Goal: Task Accomplishment & Management: Use online tool/utility

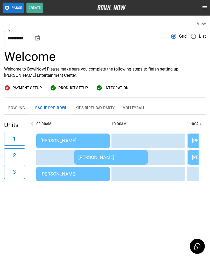
click at [54, 141] on div "[PERSON_NAME] [PERSON_NAME]" at bounding box center [72, 140] width 65 height 5
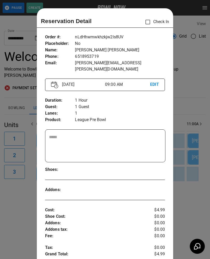
scroll to position [8, 0]
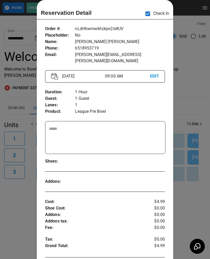
click at [192, 207] on div at bounding box center [105, 129] width 210 height 259
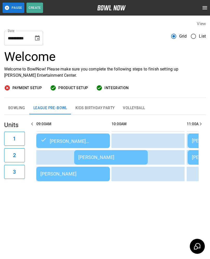
click at [79, 174] on div "[PERSON_NAME]" at bounding box center [72, 173] width 65 height 5
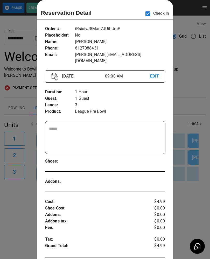
click at [199, 207] on div at bounding box center [105, 129] width 210 height 259
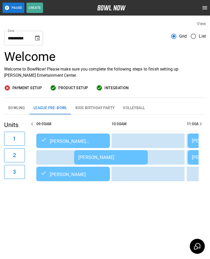
click at [95, 156] on div "[PERSON_NAME]" at bounding box center [110, 157] width 65 height 5
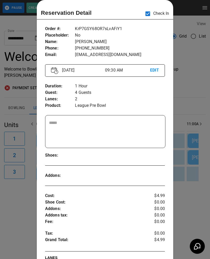
click at [197, 194] on div at bounding box center [105, 129] width 210 height 259
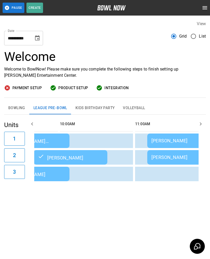
scroll to position [0, 0]
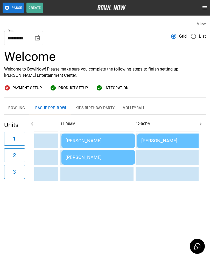
click at [77, 139] on div "[PERSON_NAME]" at bounding box center [98, 140] width 65 height 5
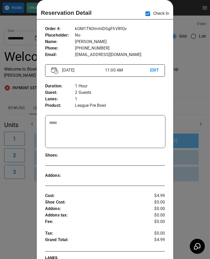
click at [192, 185] on div at bounding box center [105, 129] width 210 height 259
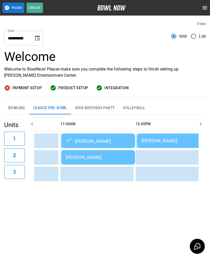
click at [80, 152] on td "[PERSON_NAME]" at bounding box center [98, 157] width 74 height 15
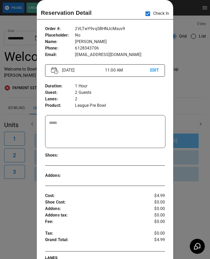
click at [187, 185] on div at bounding box center [105, 129] width 210 height 259
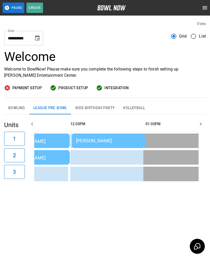
click at [85, 138] on div "[PERSON_NAME]" at bounding box center [108, 140] width 65 height 5
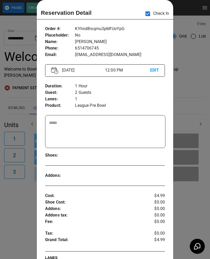
click at [192, 206] on div at bounding box center [105, 129] width 210 height 259
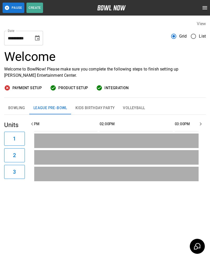
click at [16, 108] on button "Bowling" at bounding box center [16, 108] width 25 height 12
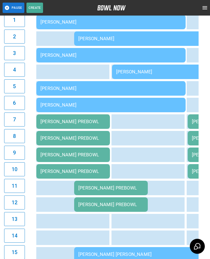
click at [21, 189] on button "11" at bounding box center [14, 186] width 21 height 14
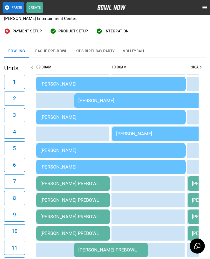
click at [54, 82] on div "[PERSON_NAME]" at bounding box center [110, 83] width 141 height 5
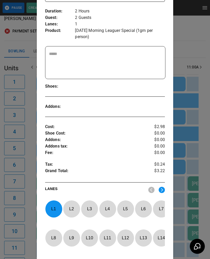
click at [52, 209] on p "L 1" at bounding box center [53, 209] width 17 height 12
click at [165, 191] on img at bounding box center [162, 190] width 6 height 6
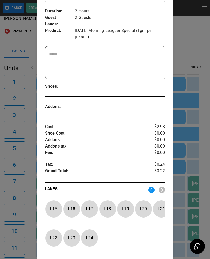
click at [150, 187] on img at bounding box center [151, 190] width 6 height 6
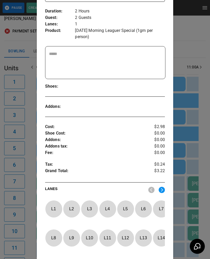
click at [145, 240] on p "L 13" at bounding box center [143, 238] width 17 height 12
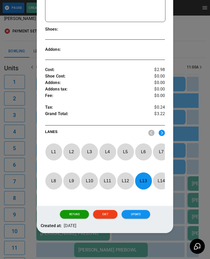
click at [133, 214] on button "Update" at bounding box center [136, 214] width 29 height 9
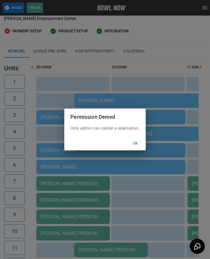
click at [133, 143] on button "Ok" at bounding box center [135, 144] width 17 height 10
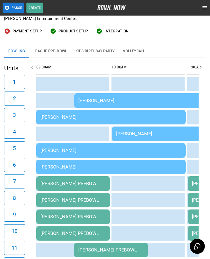
click at [82, 99] on div "[PERSON_NAME]" at bounding box center [148, 100] width 141 height 5
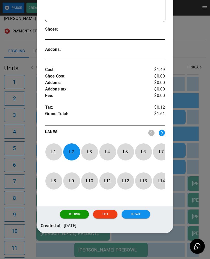
click at [70, 150] on p "L 2" at bounding box center [71, 152] width 17 height 12
click at [158, 176] on p "L 14" at bounding box center [161, 181] width 17 height 12
click at [137, 211] on button "Update" at bounding box center [136, 214] width 29 height 9
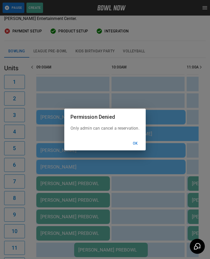
click at [136, 142] on button "Ok" at bounding box center [135, 144] width 17 height 10
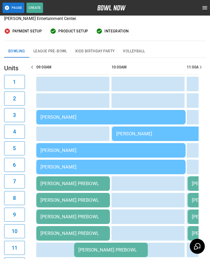
click at [52, 183] on div "[PERSON_NAME] PREBOWL" at bounding box center [72, 183] width 65 height 5
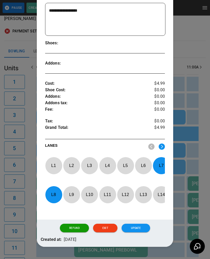
scroll to position [127, 0]
click at [53, 196] on p "L 8" at bounding box center [53, 194] width 17 height 12
click at [164, 163] on p "L 7" at bounding box center [161, 165] width 17 height 12
click at [52, 163] on p "L 1" at bounding box center [53, 165] width 17 height 12
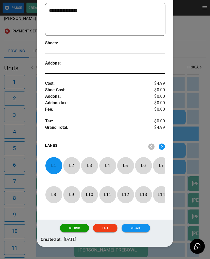
click at [73, 164] on p "L 2" at bounding box center [71, 165] width 17 height 12
click at [131, 227] on button "Update" at bounding box center [136, 228] width 29 height 9
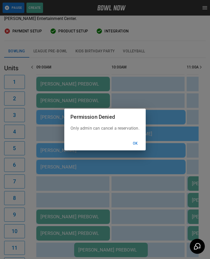
click at [139, 143] on button "Ok" at bounding box center [135, 144] width 17 height 10
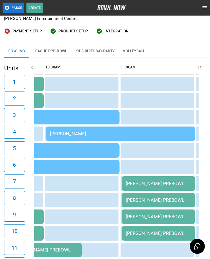
scroll to position [0, 62]
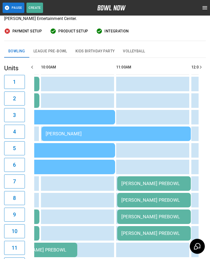
click at [129, 184] on div "[PERSON_NAME] PREBOWL" at bounding box center [153, 183] width 65 height 5
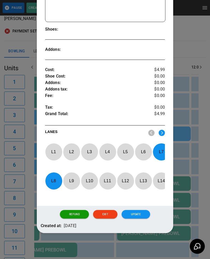
click at [157, 150] on p "L 7" at bounding box center [161, 152] width 17 height 12
click at [57, 180] on p "L 8" at bounding box center [53, 181] width 17 height 12
click at [92, 150] on p "L 3" at bounding box center [89, 152] width 17 height 12
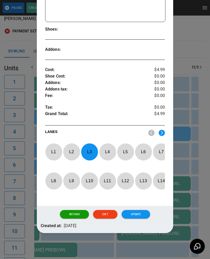
click at [105, 149] on p "L 4" at bounding box center [107, 152] width 17 height 12
click at [131, 212] on button "Update" at bounding box center [136, 214] width 29 height 9
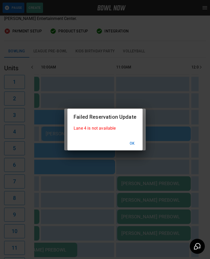
click at [131, 144] on button "Ok" at bounding box center [132, 144] width 17 height 10
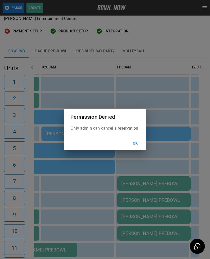
click at [134, 144] on button "Ok" at bounding box center [135, 144] width 17 height 10
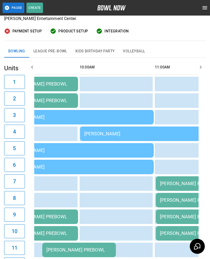
click at [86, 128] on td "[PERSON_NAME]" at bounding box center [154, 134] width 149 height 15
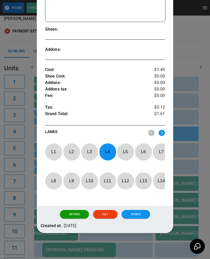
click at [106, 150] on p "L 4" at bounding box center [107, 152] width 17 height 12
click at [163, 131] on img at bounding box center [162, 133] width 6 height 6
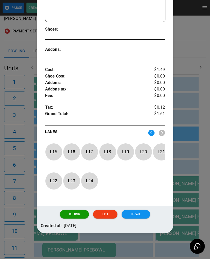
click at [89, 149] on p "L 17" at bounding box center [89, 152] width 17 height 12
click at [129, 215] on button "Update" at bounding box center [136, 214] width 29 height 9
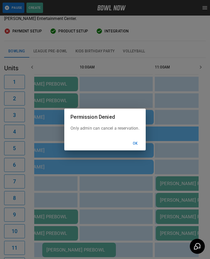
click at [134, 141] on button "Ok" at bounding box center [135, 144] width 17 height 10
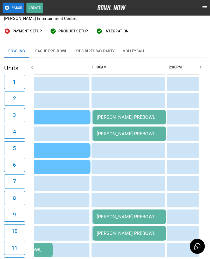
click at [109, 220] on td "[PERSON_NAME] PREBOWL" at bounding box center [130, 216] width 74 height 15
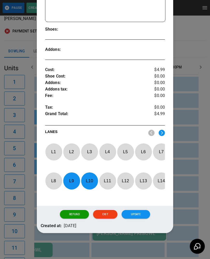
click at [73, 179] on p "L 9" at bounding box center [71, 181] width 17 height 12
click at [89, 175] on p "L 10" at bounding box center [89, 181] width 17 height 12
click at [55, 149] on p "L 1" at bounding box center [53, 152] width 17 height 12
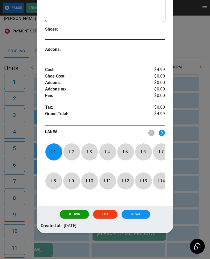
click at [73, 148] on p "L 2" at bounding box center [71, 152] width 17 height 12
click at [132, 214] on button "Update" at bounding box center [136, 214] width 29 height 9
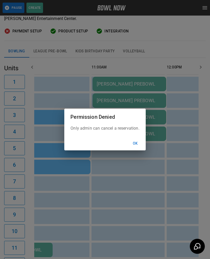
click at [131, 142] on button "Ok" at bounding box center [135, 144] width 17 height 10
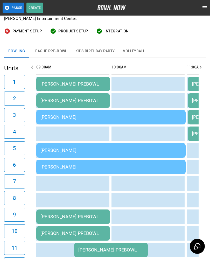
click at [67, 119] on div "[PERSON_NAME]" at bounding box center [110, 116] width 141 height 5
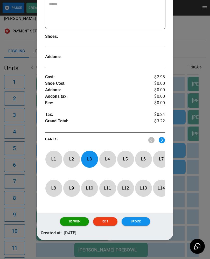
scroll to position [143, 0]
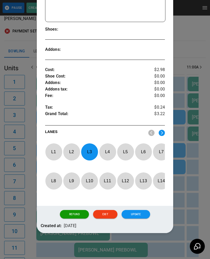
click at [88, 147] on p "L 3" at bounding box center [89, 152] width 17 height 12
click at [161, 151] on p "L 7" at bounding box center [161, 152] width 17 height 12
click at [124, 213] on button "Update" at bounding box center [136, 214] width 29 height 9
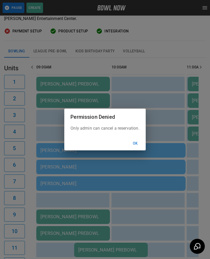
click at [134, 142] on button "Ok" at bounding box center [135, 144] width 17 height 10
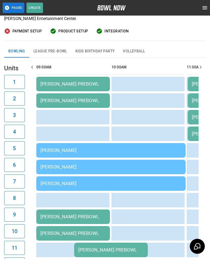
click at [50, 216] on div "[PERSON_NAME] PREBOWL" at bounding box center [72, 216] width 65 height 5
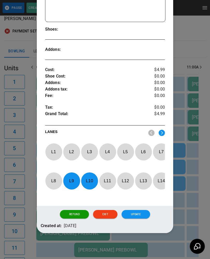
scroll to position [143, 0]
click at [72, 177] on p "L 9" at bounding box center [71, 181] width 17 height 12
click at [90, 178] on p "L 10" at bounding box center [89, 181] width 17 height 12
click at [92, 151] on p "L 3" at bounding box center [89, 152] width 17 height 12
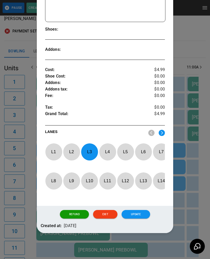
click at [107, 150] on p "L 4" at bounding box center [107, 152] width 17 height 12
click at [136, 212] on button "Update" at bounding box center [136, 214] width 29 height 9
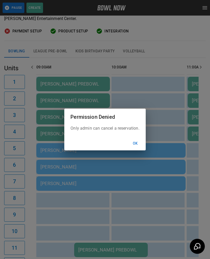
click at [136, 144] on button "Ok" at bounding box center [135, 144] width 17 height 10
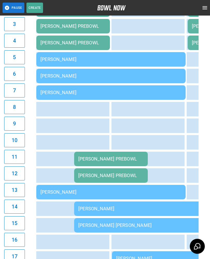
scroll to position [148, 0]
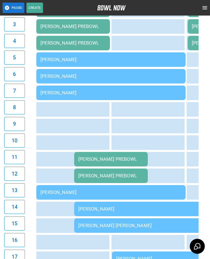
click at [50, 57] on div "[PERSON_NAME]" at bounding box center [110, 59] width 141 height 5
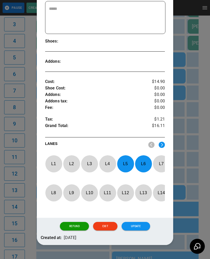
scroll to position [134, 0]
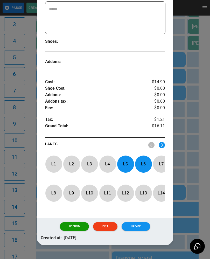
click at [128, 159] on p "L 5" at bounding box center [125, 164] width 17 height 12
click at [145, 159] on p "L 6" at bounding box center [143, 164] width 17 height 12
click at [69, 188] on p "L 9" at bounding box center [71, 193] width 17 height 12
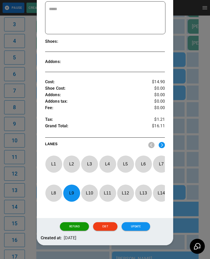
click at [90, 189] on p "L 10" at bounding box center [89, 193] width 17 height 12
click at [131, 225] on button "Update" at bounding box center [136, 226] width 29 height 9
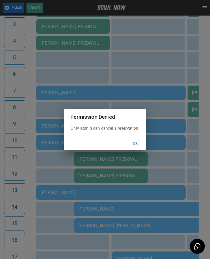
click at [136, 146] on button "Ok" at bounding box center [135, 144] width 17 height 10
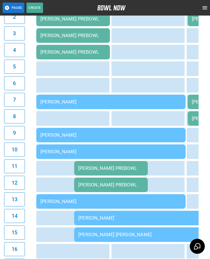
scroll to position [141, 0]
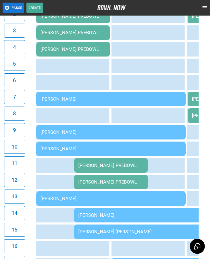
click at [91, 168] on div "[PERSON_NAME] PREBOWL" at bounding box center [110, 165] width 65 height 5
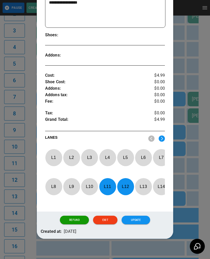
scroll to position [134, 0]
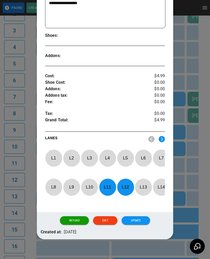
click at [110, 188] on p "L 11" at bounding box center [107, 187] width 17 height 12
click at [126, 187] on p "L 12" at bounding box center [125, 187] width 17 height 12
click at [127, 157] on p "L 5" at bounding box center [125, 158] width 17 height 12
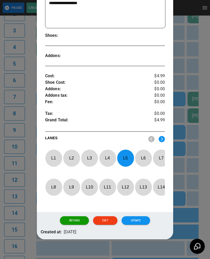
click at [143, 155] on p "L 6" at bounding box center [143, 158] width 17 height 12
click at [130, 222] on button "Update" at bounding box center [136, 220] width 29 height 9
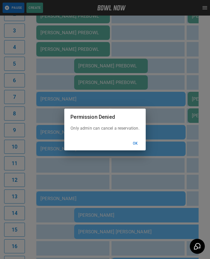
click at [135, 146] on button "Ok" at bounding box center [135, 144] width 17 height 10
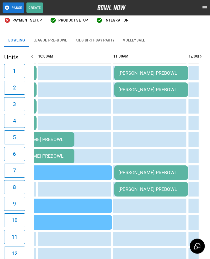
scroll to position [0, 117]
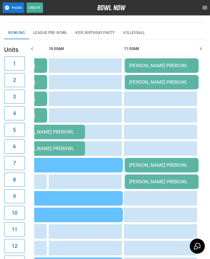
click at [143, 164] on div "[PERSON_NAME] PREBOWL" at bounding box center [161, 165] width 65 height 5
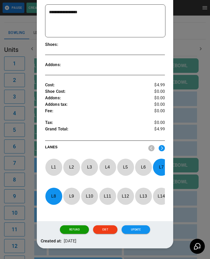
click at [159, 166] on p "L 7" at bounding box center [161, 167] width 17 height 12
click at [53, 194] on p "L 8" at bounding box center [53, 196] width 17 height 12
click at [90, 162] on p "L 3" at bounding box center [89, 167] width 17 height 12
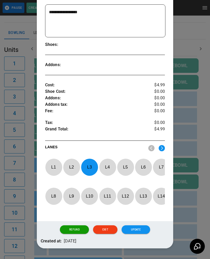
click at [106, 167] on p "L 4" at bounding box center [107, 167] width 17 height 12
click at [138, 232] on button "Update" at bounding box center [136, 229] width 29 height 9
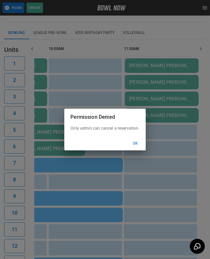
click at [133, 146] on button "Ok" at bounding box center [135, 144] width 17 height 10
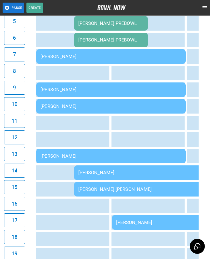
click at [128, 223] on div "[PERSON_NAME]" at bounding box center [186, 222] width 141 height 5
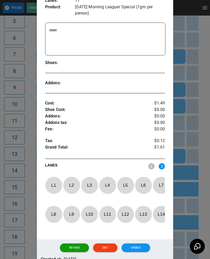
click at [162, 163] on img at bounding box center [162, 166] width 6 height 6
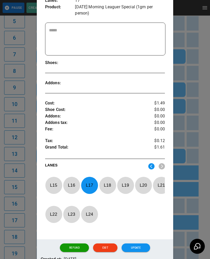
click at [91, 185] on p "L 17" at bounding box center [89, 185] width 17 height 12
click at [150, 164] on img at bounding box center [151, 166] width 6 height 6
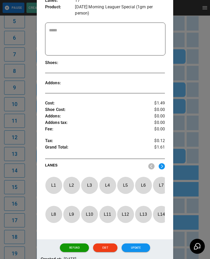
click at [55, 215] on p "L 8" at bounding box center [53, 214] width 17 height 12
click at [132, 245] on div "Refund Exit Update" at bounding box center [105, 247] width 137 height 17
click at [135, 252] on button "Update" at bounding box center [136, 247] width 29 height 9
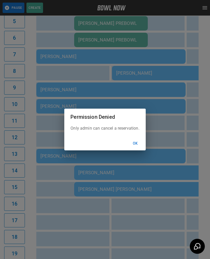
click at [135, 146] on button "Ok" at bounding box center [135, 144] width 17 height 10
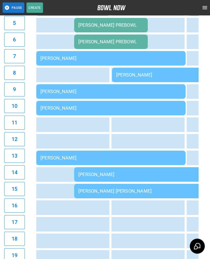
click at [84, 192] on div "[PERSON_NAME] [PERSON_NAME]" at bounding box center [148, 190] width 141 height 5
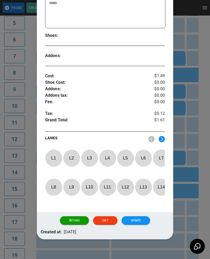
click at [165, 137] on img at bounding box center [162, 139] width 6 height 6
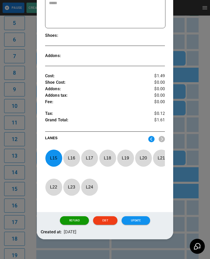
click at [53, 158] on p "L 15" at bounding box center [53, 158] width 17 height 12
click at [151, 139] on img at bounding box center [151, 139] width 6 height 6
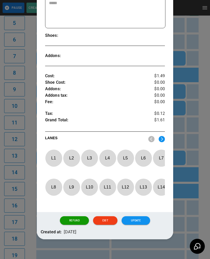
click at [108, 186] on p "L 11" at bounding box center [107, 187] width 17 height 12
click at [134, 220] on button "Update" at bounding box center [136, 220] width 29 height 9
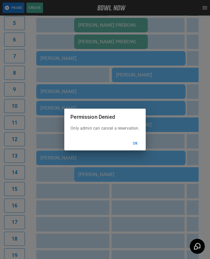
click at [135, 148] on button "Ok" at bounding box center [135, 144] width 17 height 10
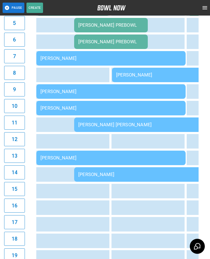
click at [47, 92] on div "[PERSON_NAME]" at bounding box center [110, 91] width 141 height 5
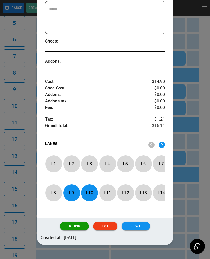
scroll to position [134, 0]
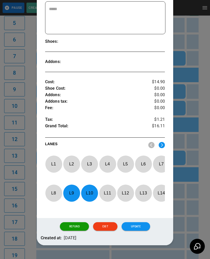
click at [72, 191] on p "L 9" at bounding box center [71, 193] width 17 height 12
click at [91, 188] on p "L 10" at bounding box center [89, 193] width 17 height 12
click at [162, 142] on img at bounding box center [162, 145] width 6 height 6
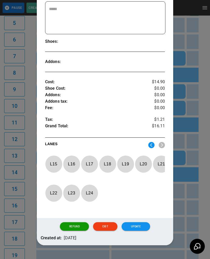
click at [53, 158] on p "L 15" at bounding box center [53, 164] width 17 height 12
click at [71, 158] on p "L 16" at bounding box center [71, 164] width 17 height 12
click at [136, 224] on button "Update" at bounding box center [136, 226] width 29 height 9
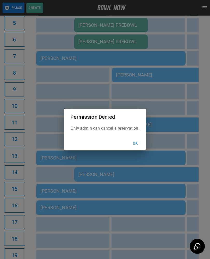
click at [134, 146] on button "Ok" at bounding box center [135, 144] width 17 height 10
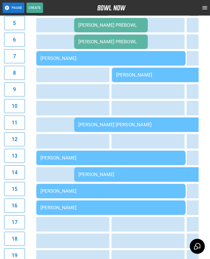
click at [86, 174] on div "[PERSON_NAME]" at bounding box center [148, 174] width 141 height 5
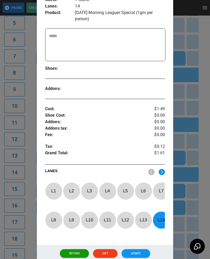
scroll to position [121, 0]
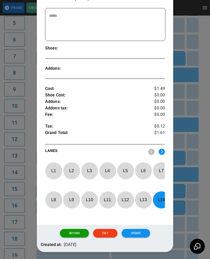
click at [161, 202] on p "L 14" at bounding box center [161, 200] width 17 height 12
click at [124, 202] on p "L 12" at bounding box center [125, 200] width 17 height 12
click at [133, 237] on button "Update" at bounding box center [136, 233] width 29 height 9
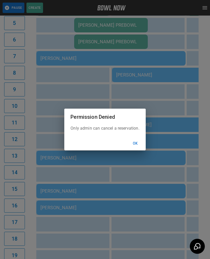
click at [135, 148] on button "Ok" at bounding box center [135, 144] width 17 height 10
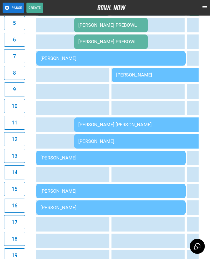
click at [47, 155] on div "[PERSON_NAME]" at bounding box center [110, 157] width 141 height 5
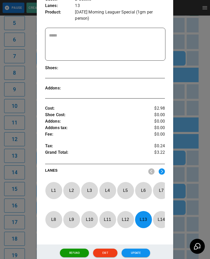
scroll to position [112, 0]
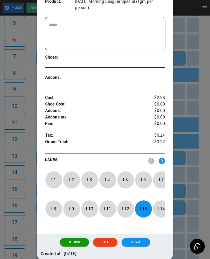
click at [143, 211] on p "L 13" at bounding box center [143, 209] width 17 height 12
click at [90, 210] on p "L 10" at bounding box center [89, 209] width 17 height 12
click at [141, 242] on button "Update" at bounding box center [136, 242] width 29 height 9
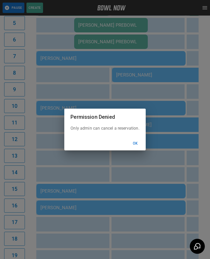
click at [137, 148] on button "Ok" at bounding box center [135, 144] width 17 height 10
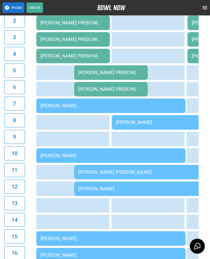
scroll to position [135, 0]
click at [153, 186] on div "[PERSON_NAME]" at bounding box center [148, 188] width 141 height 5
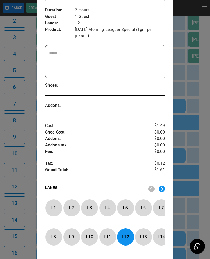
scroll to position [88, 0]
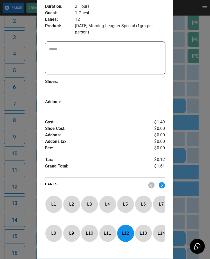
click at [192, 173] on div at bounding box center [105, 129] width 210 height 259
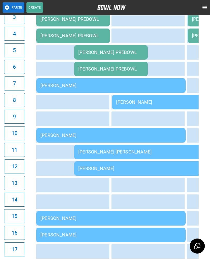
click at [156, 186] on td "sticky table" at bounding box center [158, 185] width 17 height 15
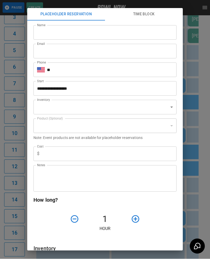
scroll to position [155, 0]
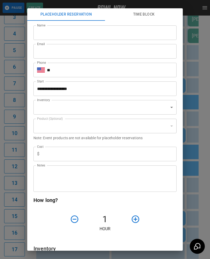
type input "**********"
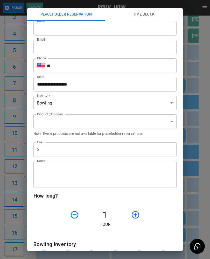
click at [202, 160] on div "**********" at bounding box center [105, 129] width 210 height 259
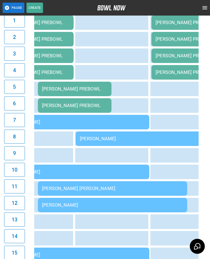
scroll to position [120, 0]
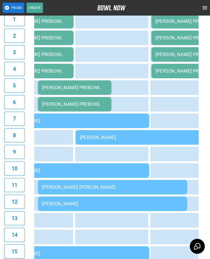
click at [128, 158] on td "sticky table" at bounding box center [122, 154] width 17 height 15
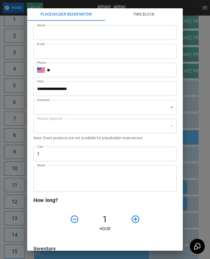
type input "**********"
click at [200, 173] on div "**********" at bounding box center [105, 129] width 210 height 259
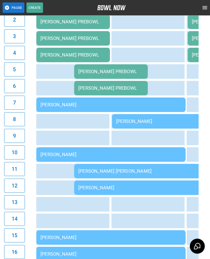
scroll to position [0, 0]
click at [103, 100] on td "[PERSON_NAME]" at bounding box center [110, 105] width 149 height 15
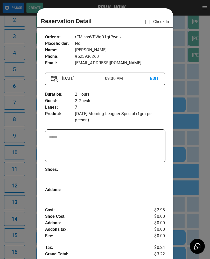
scroll to position [8, 0]
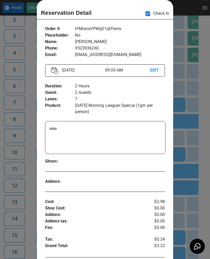
click at [204, 181] on div at bounding box center [105, 129] width 210 height 259
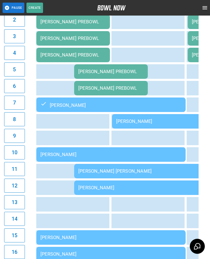
click at [150, 119] on div "[PERSON_NAME]" at bounding box center [186, 120] width 141 height 5
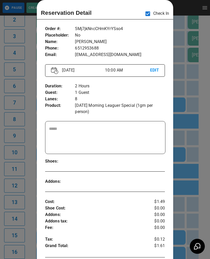
click at [199, 188] on div at bounding box center [105, 129] width 210 height 259
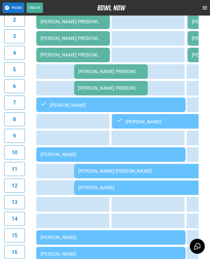
click at [73, 151] on td "[PERSON_NAME]" at bounding box center [110, 154] width 149 height 15
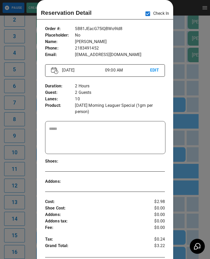
click at [188, 175] on div at bounding box center [105, 129] width 210 height 259
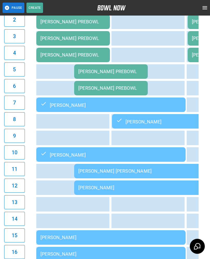
click at [152, 172] on div "[PERSON_NAME] [PERSON_NAME]" at bounding box center [148, 170] width 141 height 5
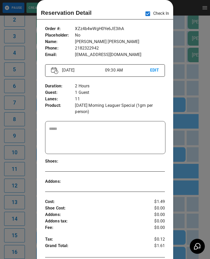
click at [192, 169] on div at bounding box center [105, 129] width 210 height 259
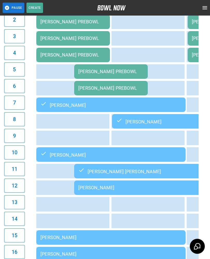
click at [107, 186] on div "[PERSON_NAME]" at bounding box center [148, 187] width 141 height 5
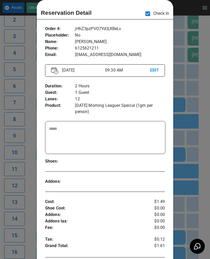
click at [192, 174] on div at bounding box center [105, 129] width 210 height 259
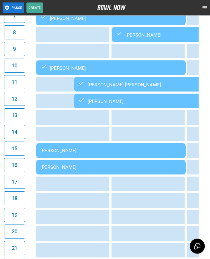
scroll to position [223, 0]
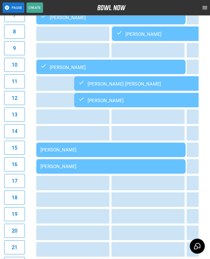
click at [155, 147] on td "[PERSON_NAME]" at bounding box center [110, 150] width 149 height 15
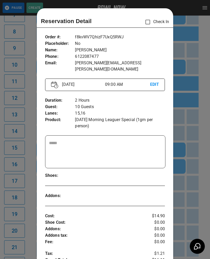
scroll to position [8, 0]
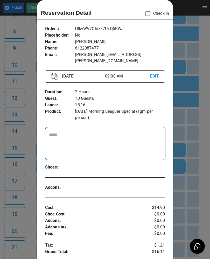
click at [202, 126] on div at bounding box center [105, 129] width 210 height 259
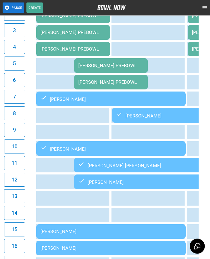
scroll to position [142, 0]
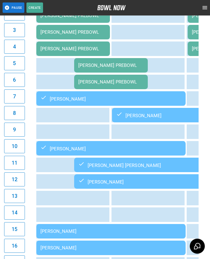
click at [125, 146] on div "[PERSON_NAME]" at bounding box center [110, 148] width 141 height 6
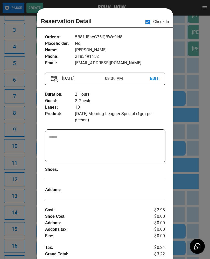
scroll to position [8, 0]
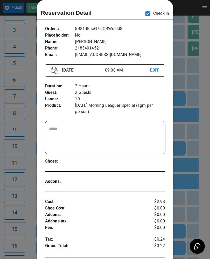
click at [195, 175] on div at bounding box center [105, 129] width 210 height 259
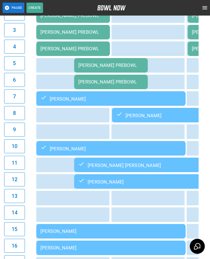
click at [113, 230] on div "[PERSON_NAME]" at bounding box center [110, 230] width 141 height 5
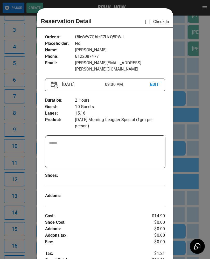
scroll to position [0, 0]
click at [198, 148] on div at bounding box center [105, 129] width 210 height 259
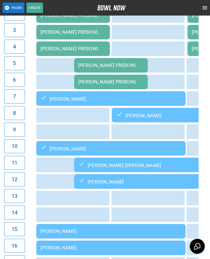
click at [124, 98] on div "[PERSON_NAME]" at bounding box center [110, 98] width 141 height 6
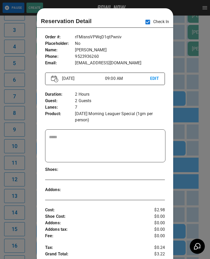
scroll to position [8, 0]
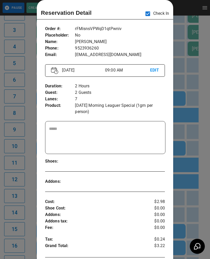
click at [199, 202] on div at bounding box center [105, 129] width 210 height 259
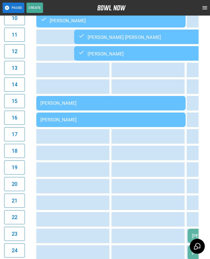
scroll to position [270, 0]
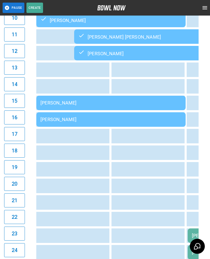
click at [75, 100] on td "[PERSON_NAME]" at bounding box center [110, 103] width 149 height 15
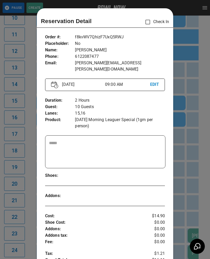
scroll to position [8, 0]
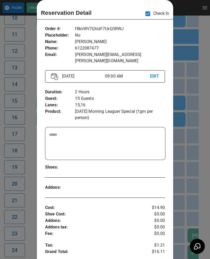
click at [199, 180] on div at bounding box center [105, 129] width 210 height 259
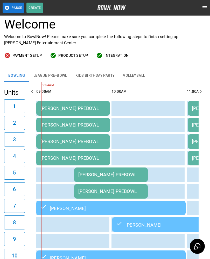
scroll to position [33, 0]
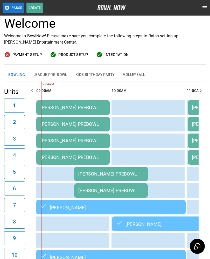
click at [98, 172] on div "[PERSON_NAME] PREBOWL" at bounding box center [110, 173] width 65 height 5
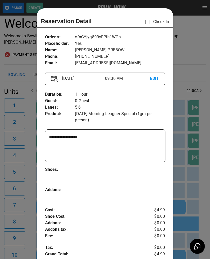
scroll to position [8, 0]
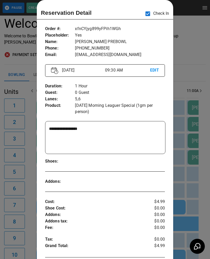
click at [195, 193] on div at bounding box center [105, 129] width 210 height 259
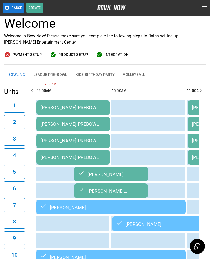
click at [128, 103] on td "sticky table" at bounding box center [120, 107] width 17 height 15
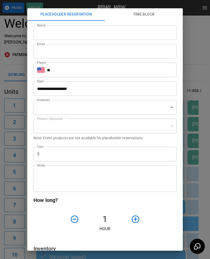
type input "**********"
click at [202, 210] on div "**********" at bounding box center [105, 129] width 210 height 259
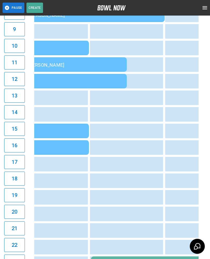
scroll to position [0, 144]
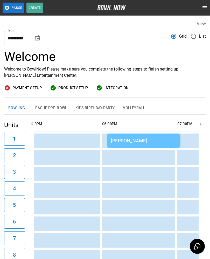
click at [139, 139] on div "[PERSON_NAME]" at bounding box center [143, 140] width 65 height 5
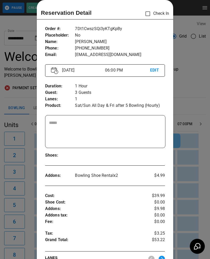
click at [196, 153] on div at bounding box center [105, 129] width 210 height 259
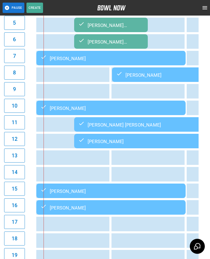
scroll to position [182, 0]
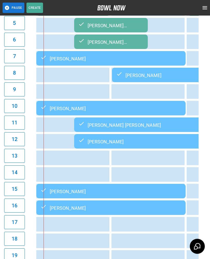
click at [136, 143] on div "[PERSON_NAME]" at bounding box center [148, 141] width 141 height 6
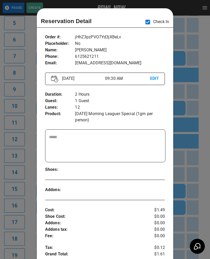
scroll to position [8, 0]
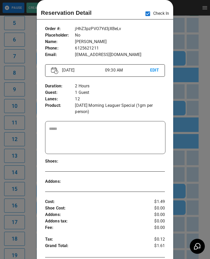
click at [201, 157] on div at bounding box center [105, 129] width 210 height 259
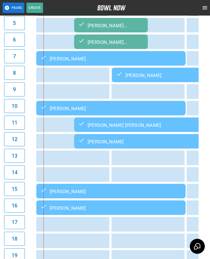
click at [115, 125] on div "[PERSON_NAME] [PERSON_NAME]" at bounding box center [148, 125] width 141 height 6
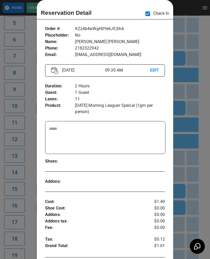
click at [195, 195] on div at bounding box center [105, 129] width 210 height 259
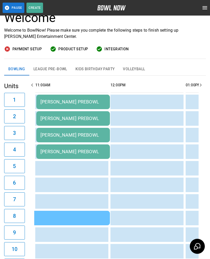
scroll to position [0, 0]
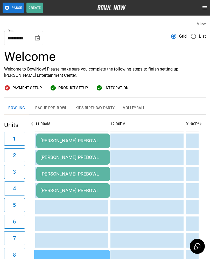
click at [94, 107] on button "Kids Birthday Party" at bounding box center [95, 108] width 48 height 12
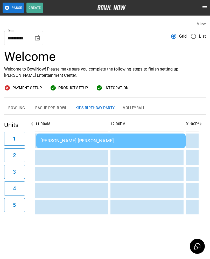
click at [129, 140] on div "[PERSON_NAME] [PERSON_NAME]" at bounding box center [110, 140] width 141 height 5
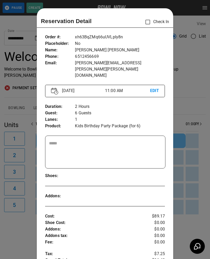
scroll to position [8, 0]
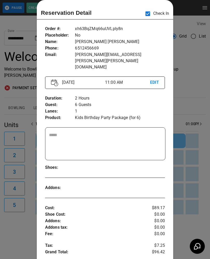
click at [196, 122] on div at bounding box center [105, 129] width 210 height 259
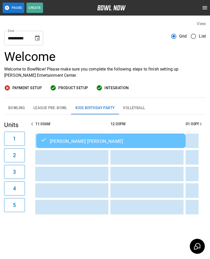
click at [20, 108] on button "Bowling" at bounding box center [16, 108] width 25 height 12
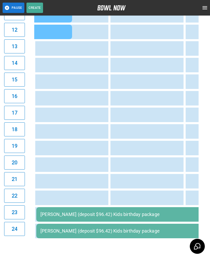
scroll to position [295, 0]
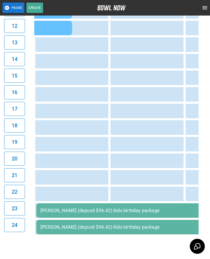
click at [135, 213] on div "[PERSON_NAME] (deposit $96.42) Kids birthday package" at bounding box center [120, 210] width 160 height 5
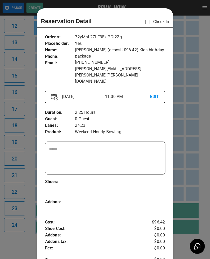
scroll to position [8, 0]
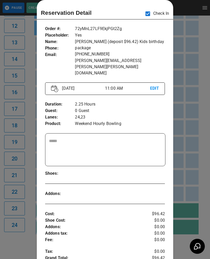
click at [200, 125] on div at bounding box center [105, 129] width 210 height 259
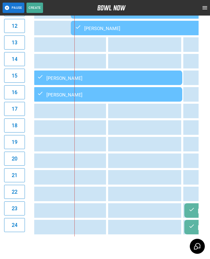
scroll to position [0, 4]
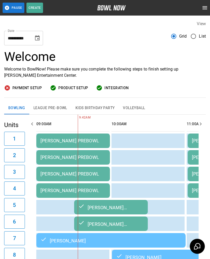
click at [90, 139] on div "[PERSON_NAME] PREBOWL" at bounding box center [72, 140] width 65 height 5
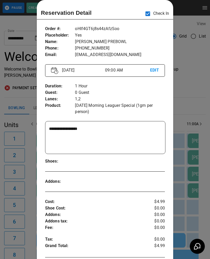
click at [186, 163] on div at bounding box center [105, 129] width 210 height 259
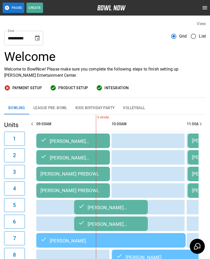
click at [85, 171] on td "[PERSON_NAME] PREBOWL" at bounding box center [73, 174] width 74 height 15
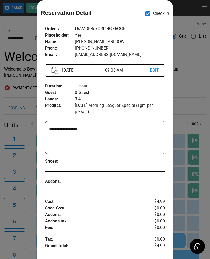
click at [187, 161] on div at bounding box center [105, 129] width 210 height 259
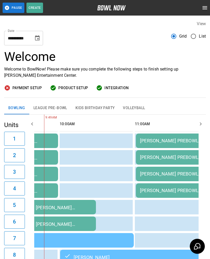
click at [159, 141] on div "[PERSON_NAME] PREBOWL" at bounding box center [172, 140] width 65 height 5
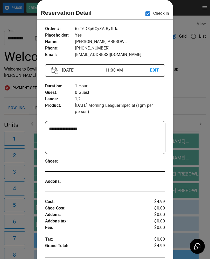
click at [186, 184] on div at bounding box center [105, 129] width 210 height 259
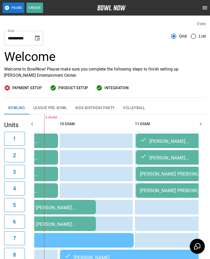
click at [167, 173] on div "[PERSON_NAME] PREBOWL" at bounding box center [172, 173] width 65 height 5
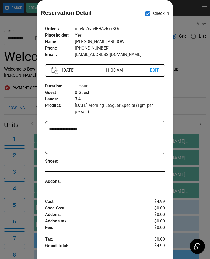
click at [194, 163] on div at bounding box center [105, 129] width 210 height 259
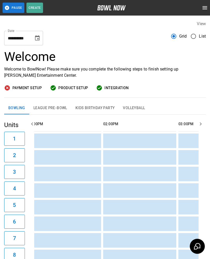
scroll to position [0, 331]
